Goal: Transaction & Acquisition: Download file/media

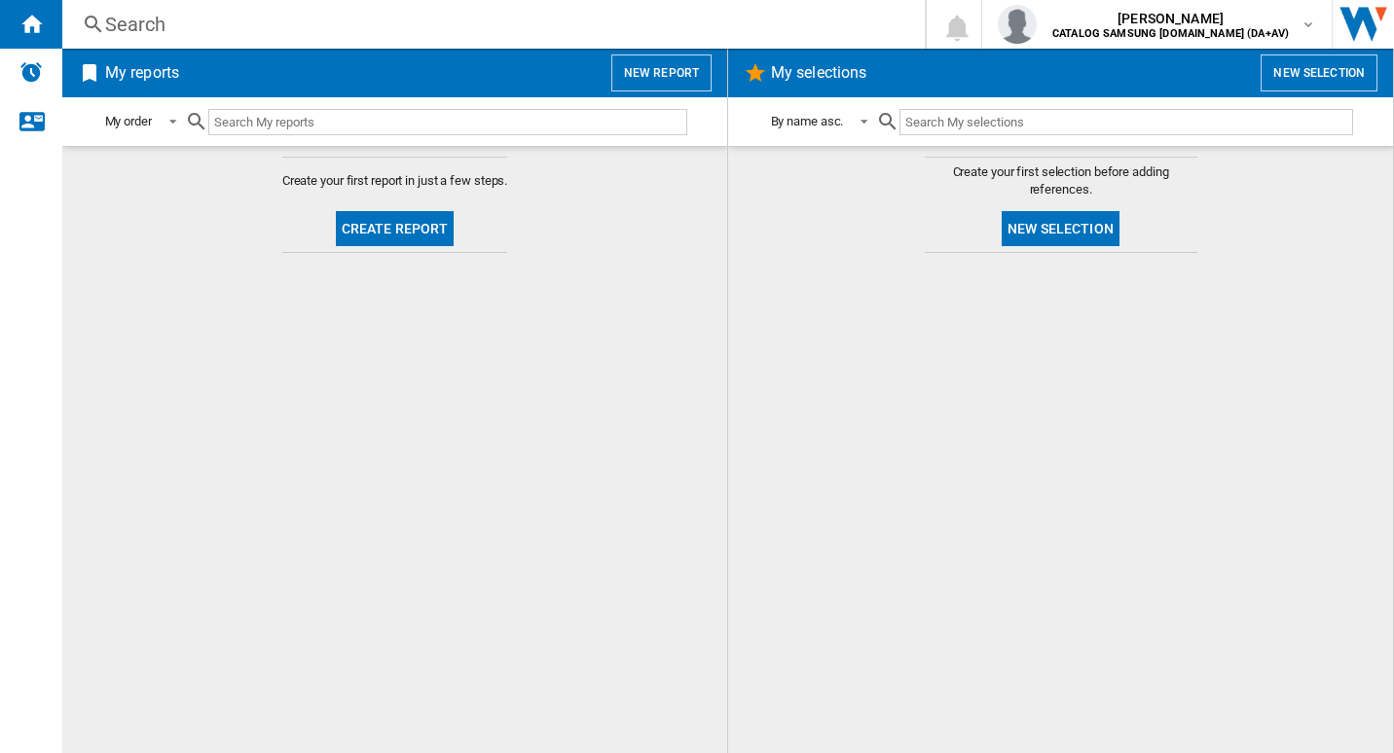
click at [412, 233] on button "Create report" at bounding box center [395, 228] width 119 height 35
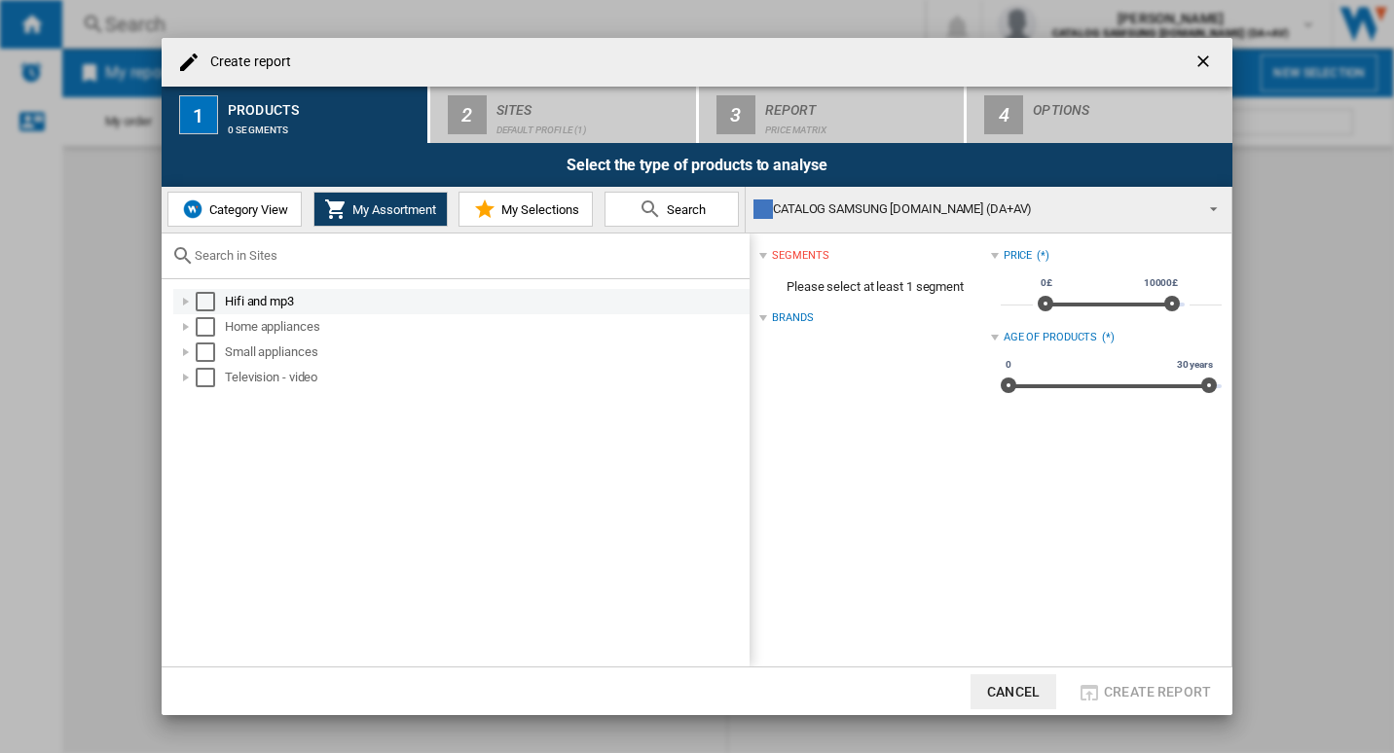
click at [180, 298] on div at bounding box center [185, 301] width 19 height 19
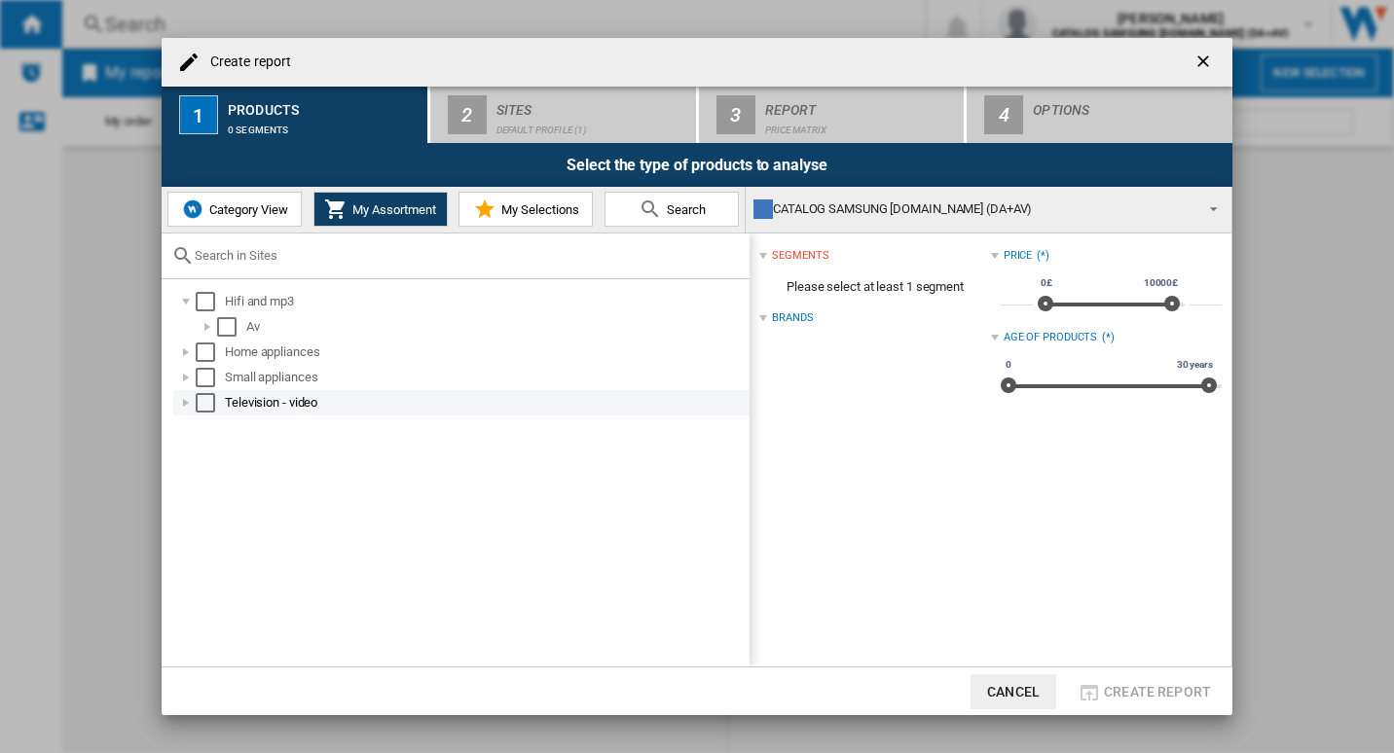
click at [191, 408] on div at bounding box center [185, 402] width 19 height 19
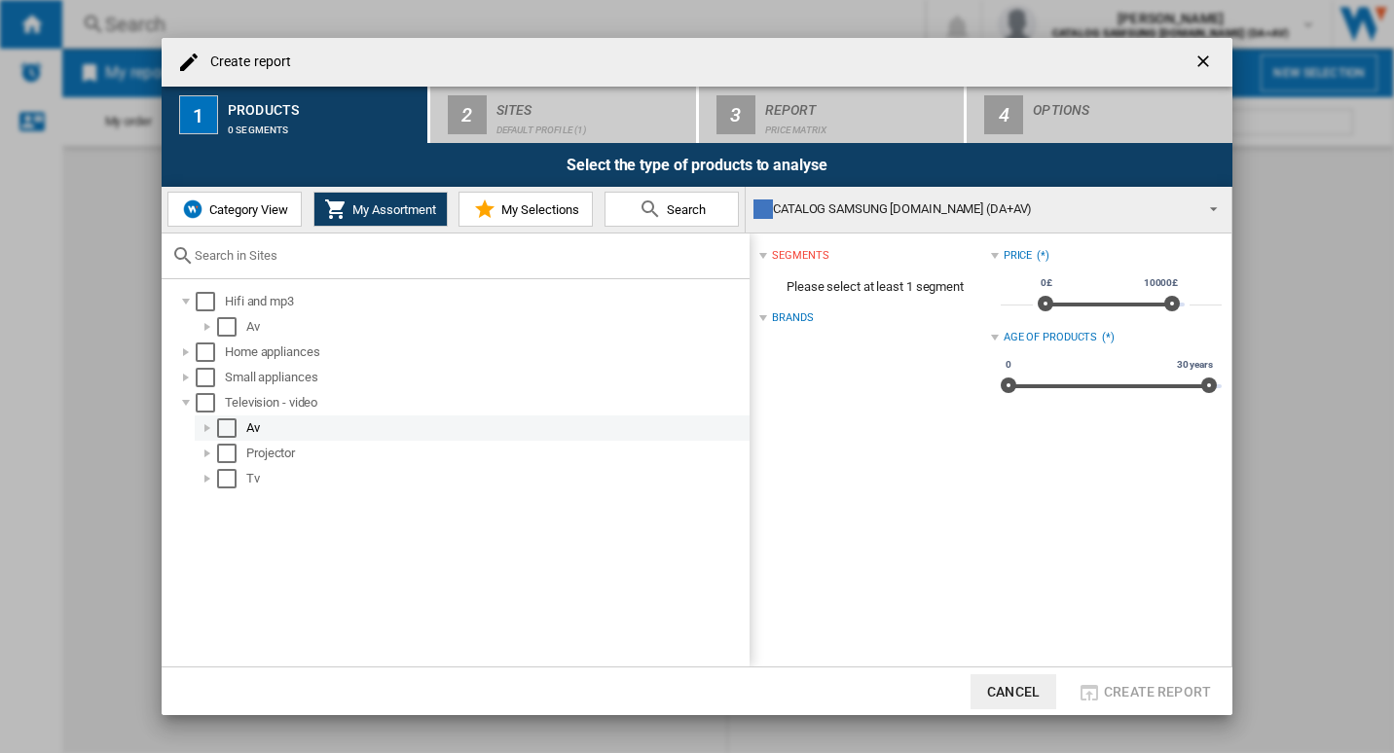
click at [229, 431] on div "Select" at bounding box center [226, 428] width 19 height 19
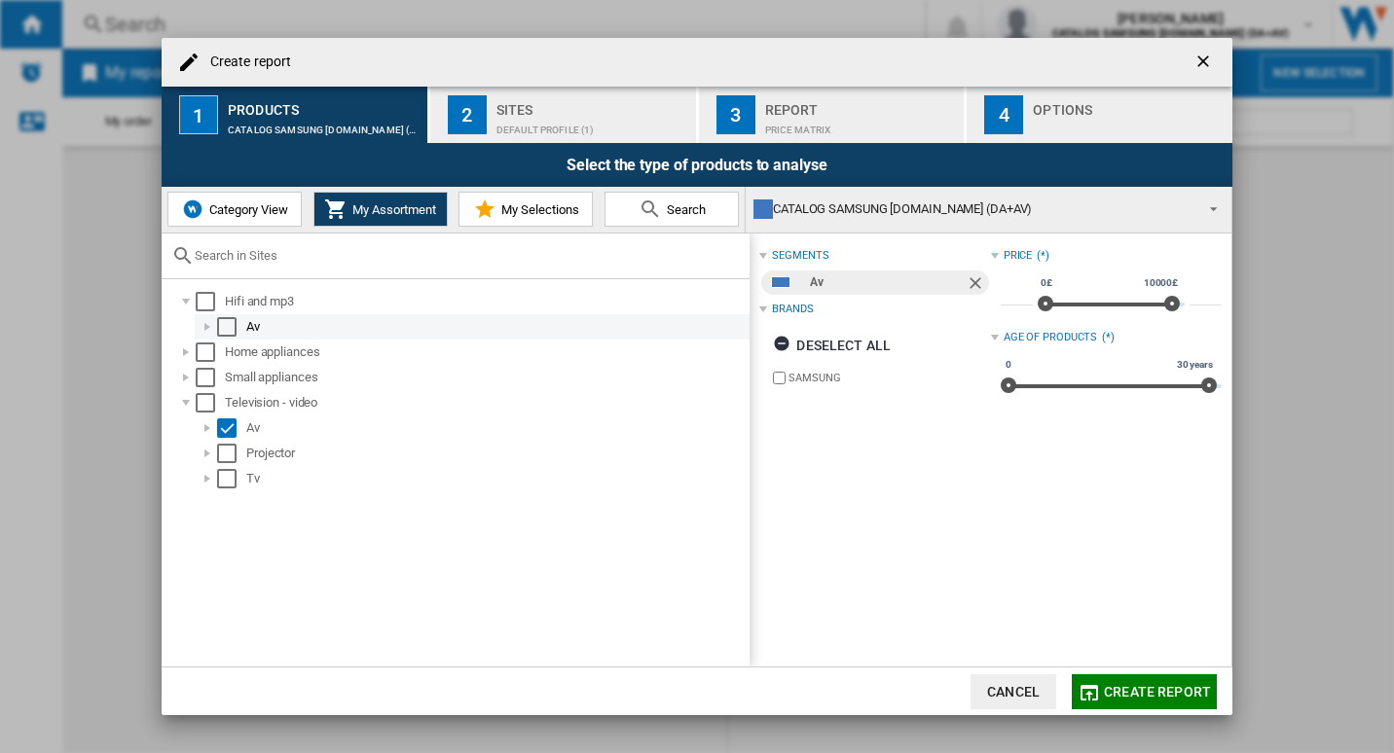
click at [235, 323] on div "Select" at bounding box center [226, 326] width 19 height 19
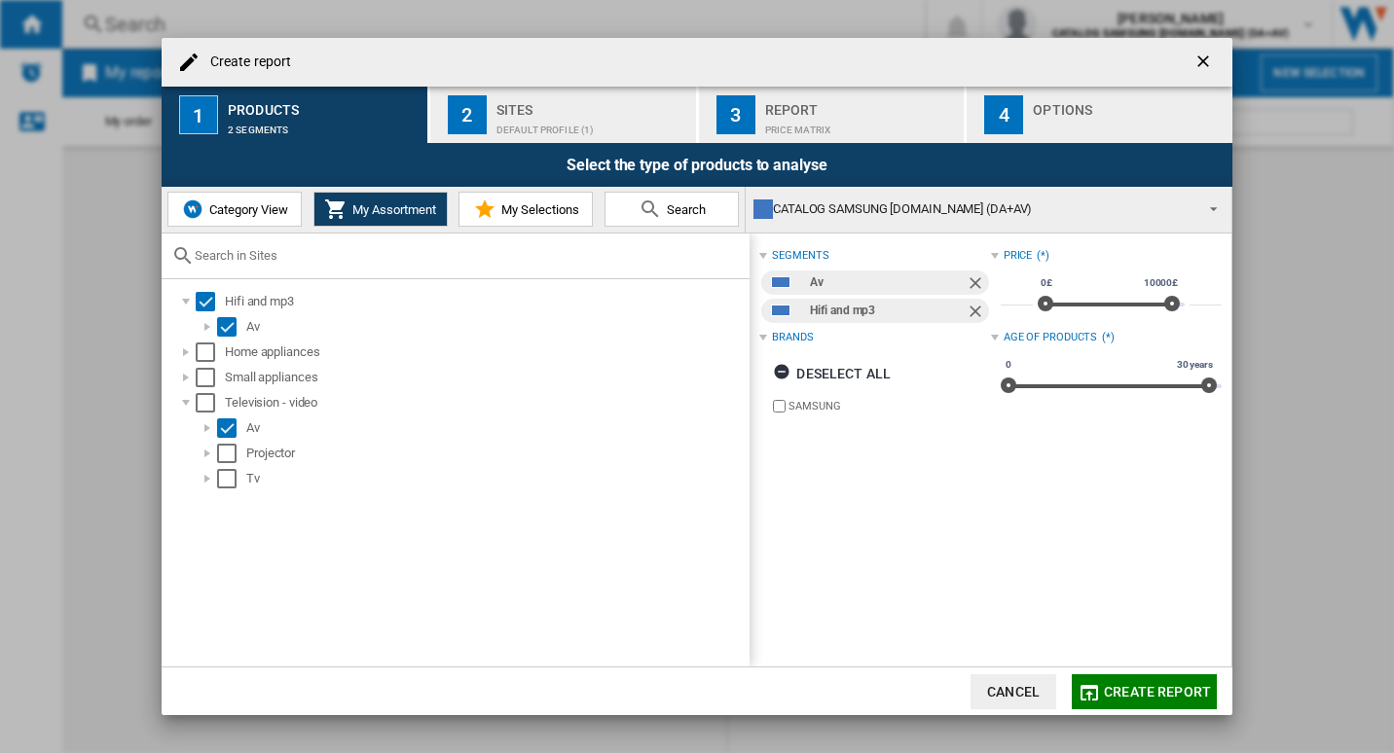
click at [1154, 700] on span "Create report" at bounding box center [1157, 692] width 107 height 16
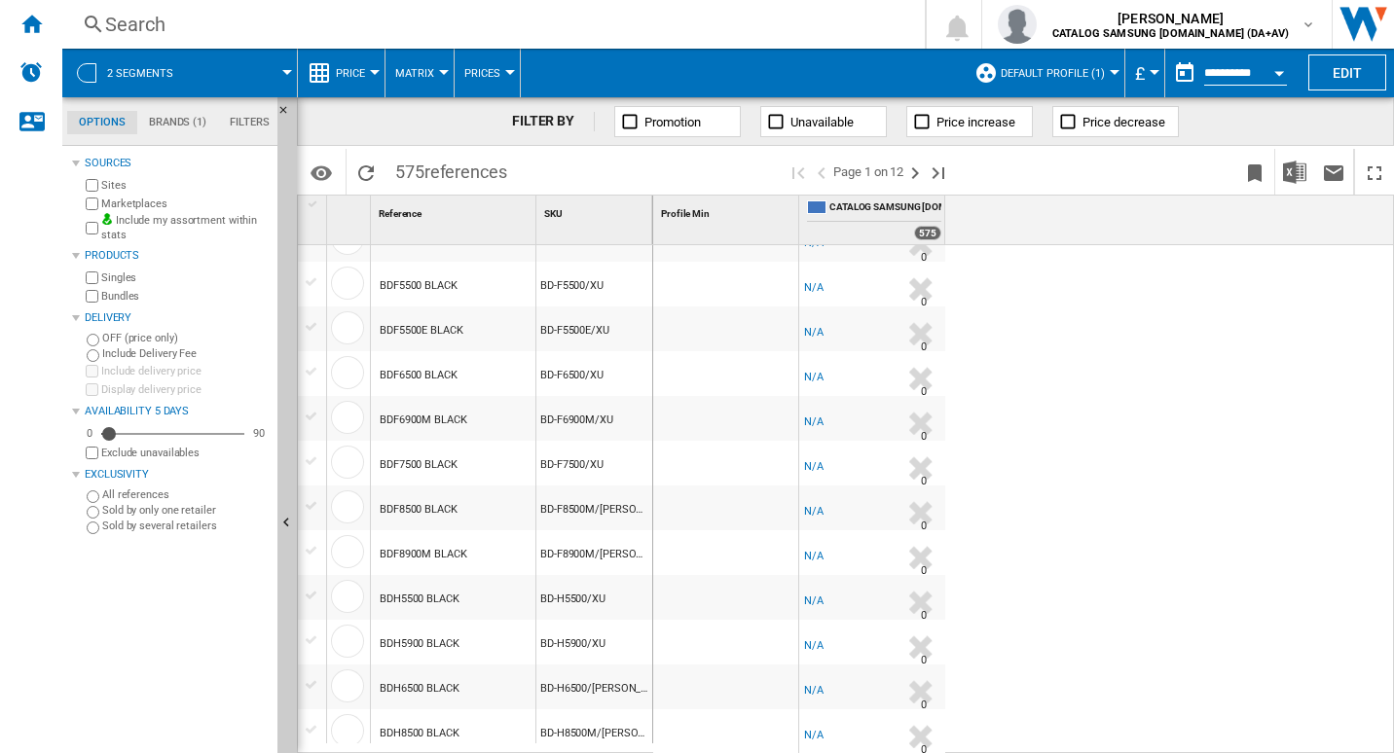
scroll to position [1755, 0]
click at [627, 123] on ng-md-icon at bounding box center [629, 121] width 19 height 19
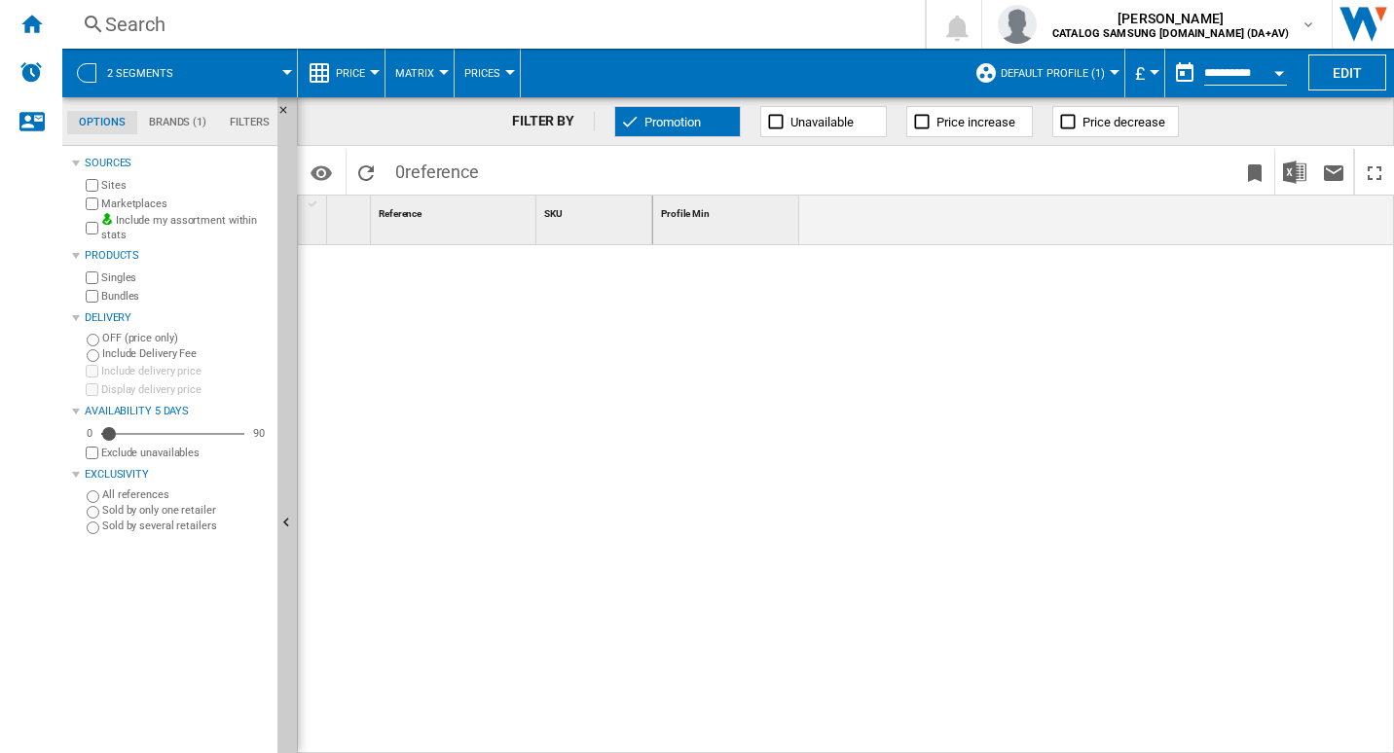
click at [629, 123] on ng-md-icon at bounding box center [629, 121] width 19 height 19
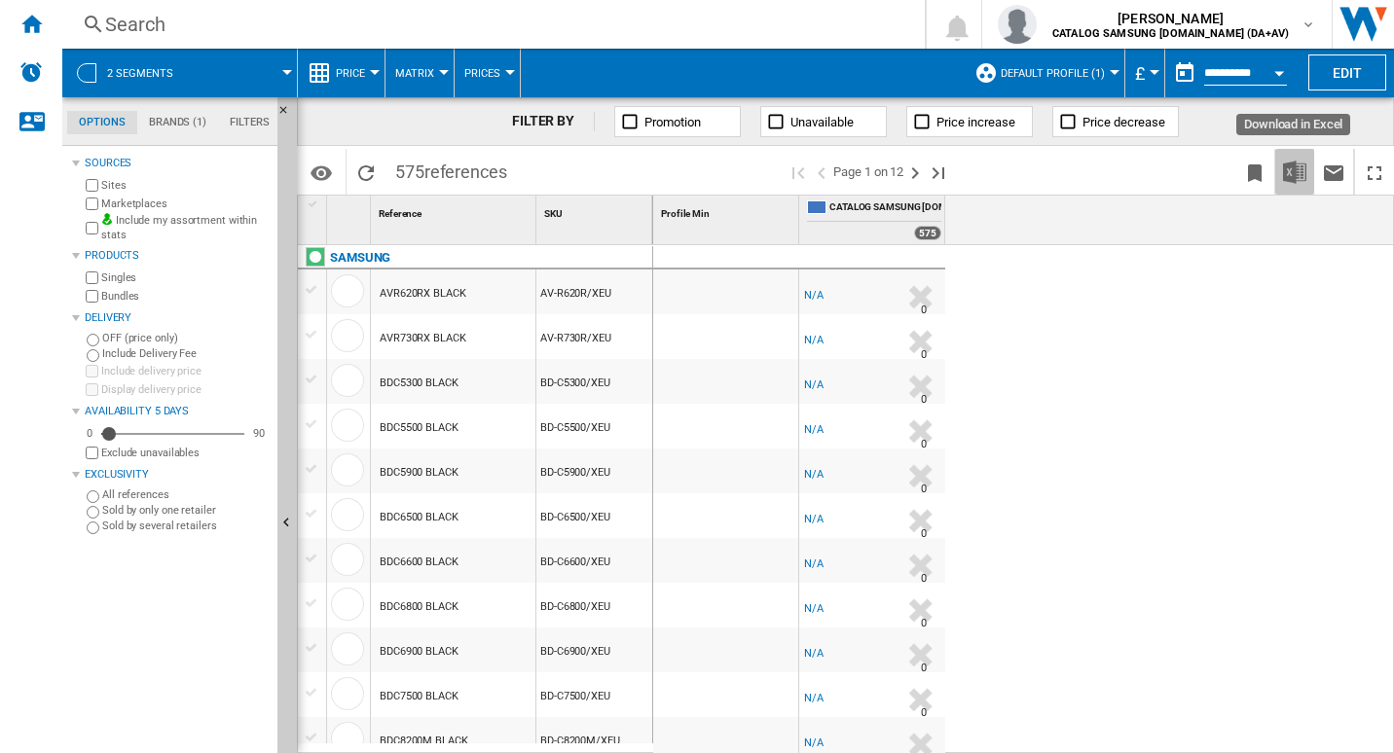
click at [1297, 170] on img "Download in Excel" at bounding box center [1294, 172] width 23 height 23
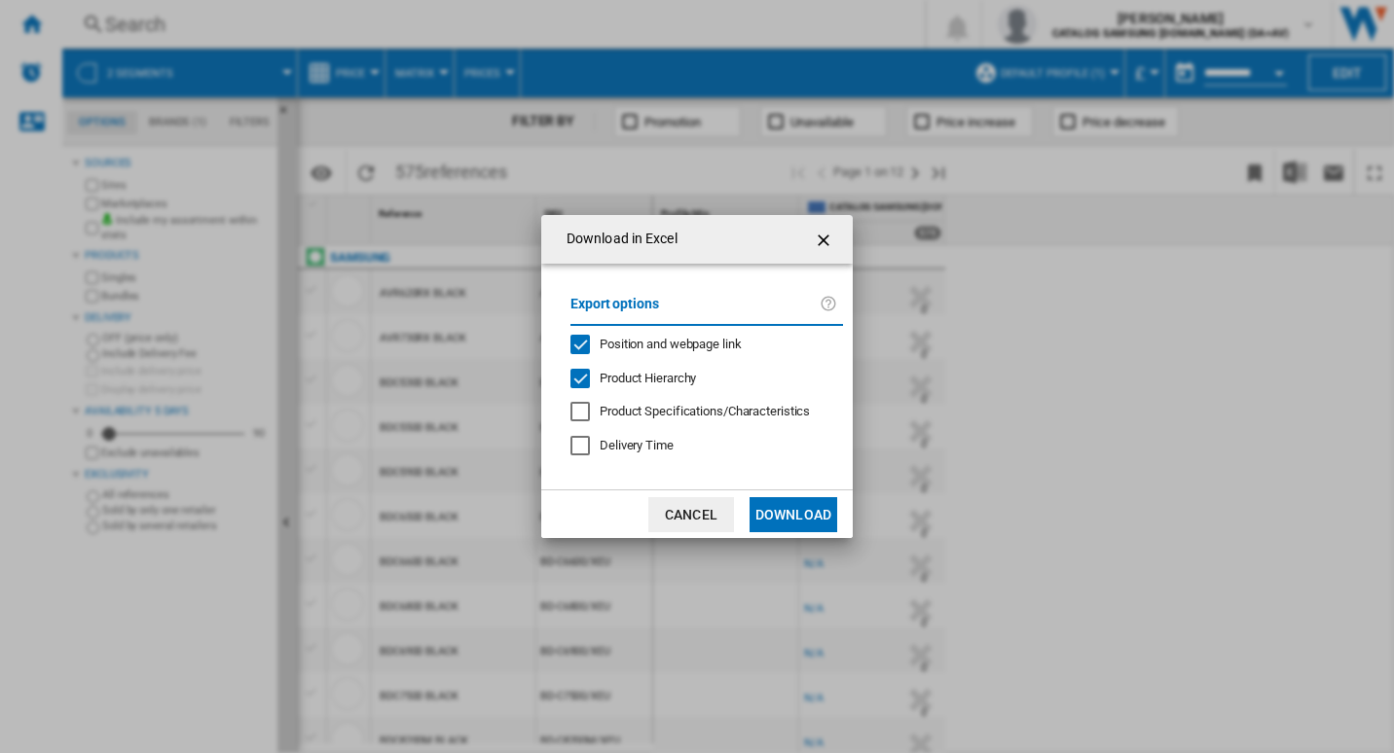
click at [803, 523] on button "Download" at bounding box center [793, 514] width 88 height 35
